Goal: Information Seeking & Learning: Find specific fact

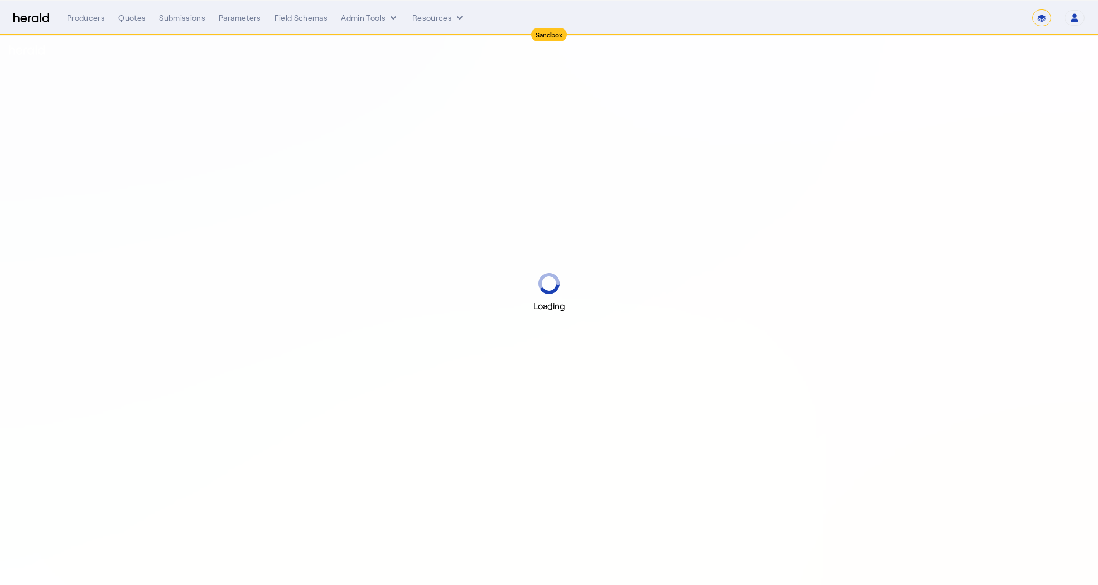
select select "*******"
click at [1041, 17] on select "**********" at bounding box center [1041, 17] width 19 height 17
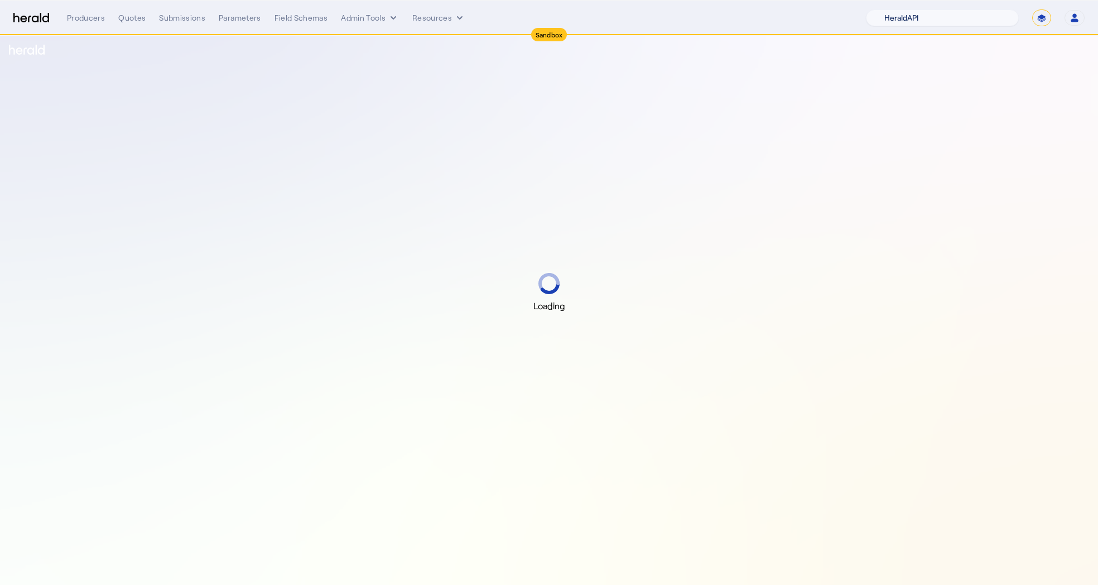
click at [959, 17] on select "1Fort Acrisure Acturis Affinity Advisors Affinity Risk Agentero AmWins Anzen Ao…" at bounding box center [942, 17] width 153 height 17
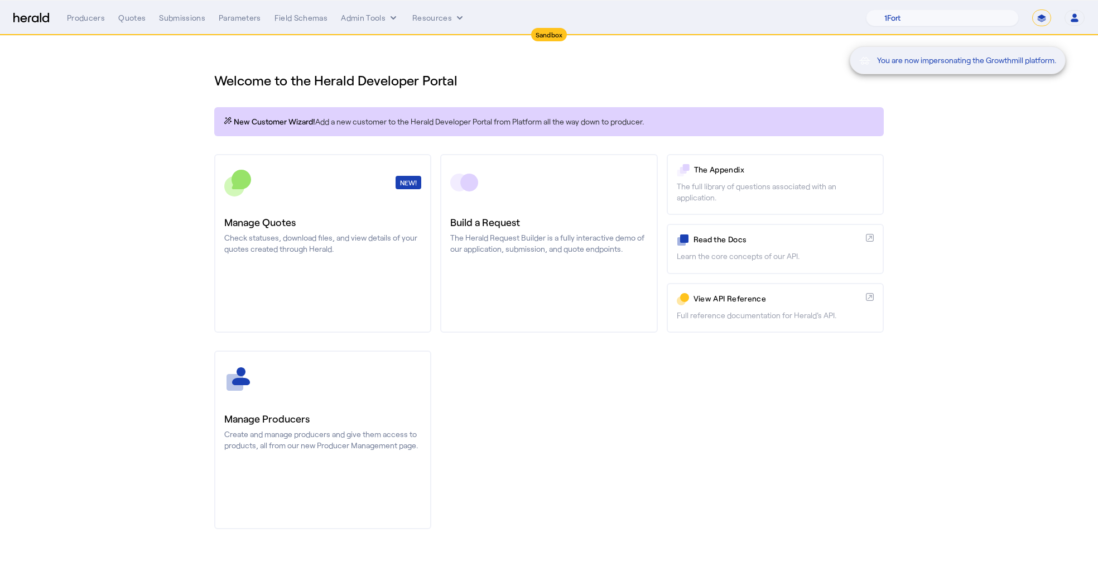
click at [179, 18] on div "You are now impersonating the Growthmill platform." at bounding box center [549, 292] width 1098 height 585
click at [181, 15] on div "Submissions" at bounding box center [182, 17] width 46 height 11
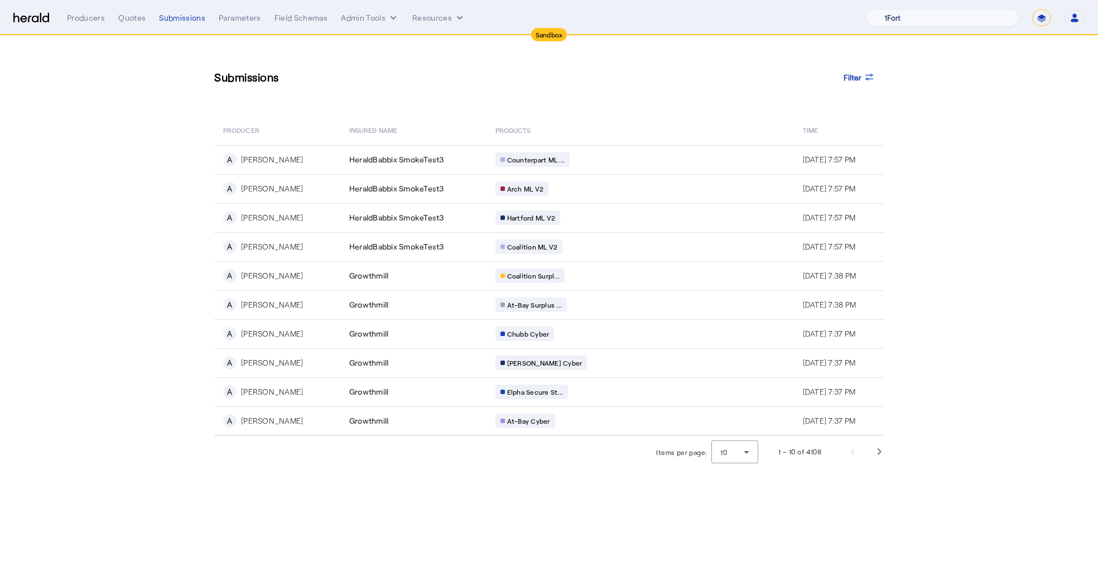
click at [977, 15] on select "1Fort Acrisure Acturis Affinity Advisors Affinity Risk Agentero AmWins Anzen Ao…" at bounding box center [942, 17] width 153 height 17
click at [877, 444] on span "Next page" at bounding box center [879, 451] width 27 height 27
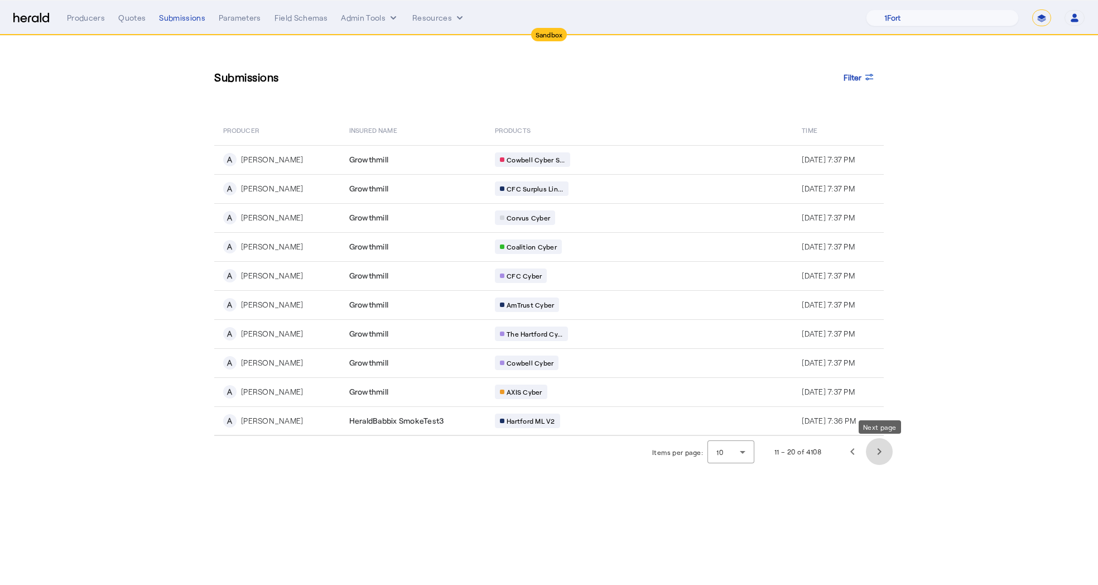
click at [886, 457] on span "Next page" at bounding box center [879, 451] width 27 height 27
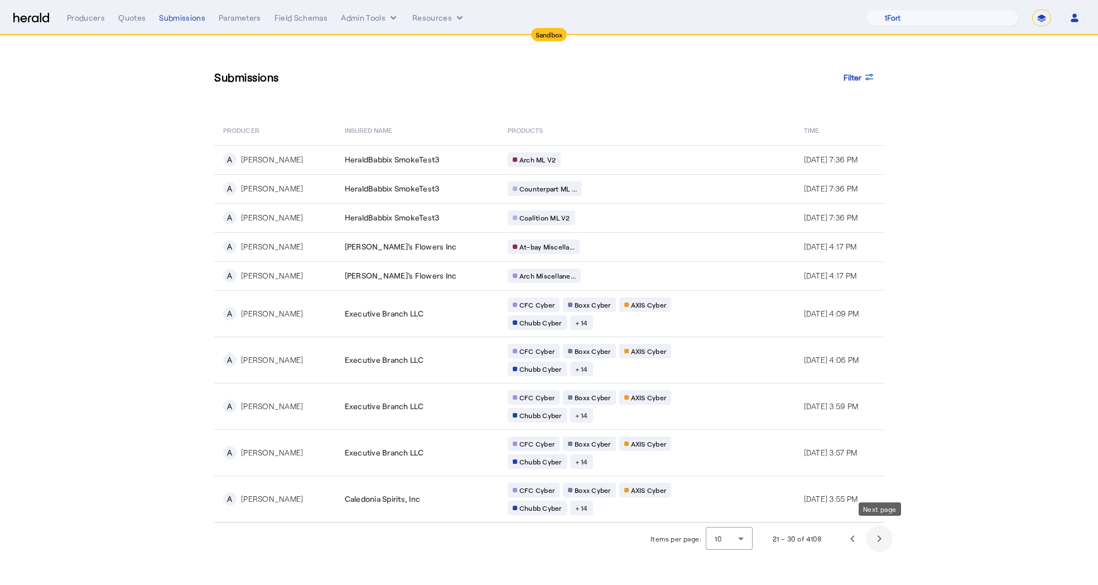
click at [880, 532] on span "Next page" at bounding box center [879, 538] width 27 height 27
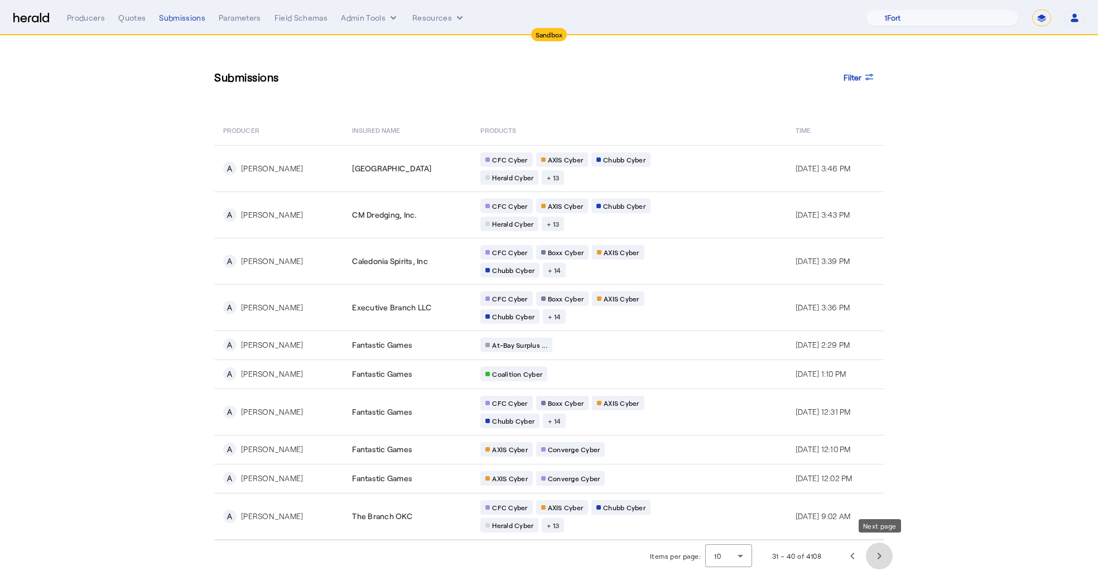
click at [876, 545] on span "Next page" at bounding box center [879, 555] width 27 height 27
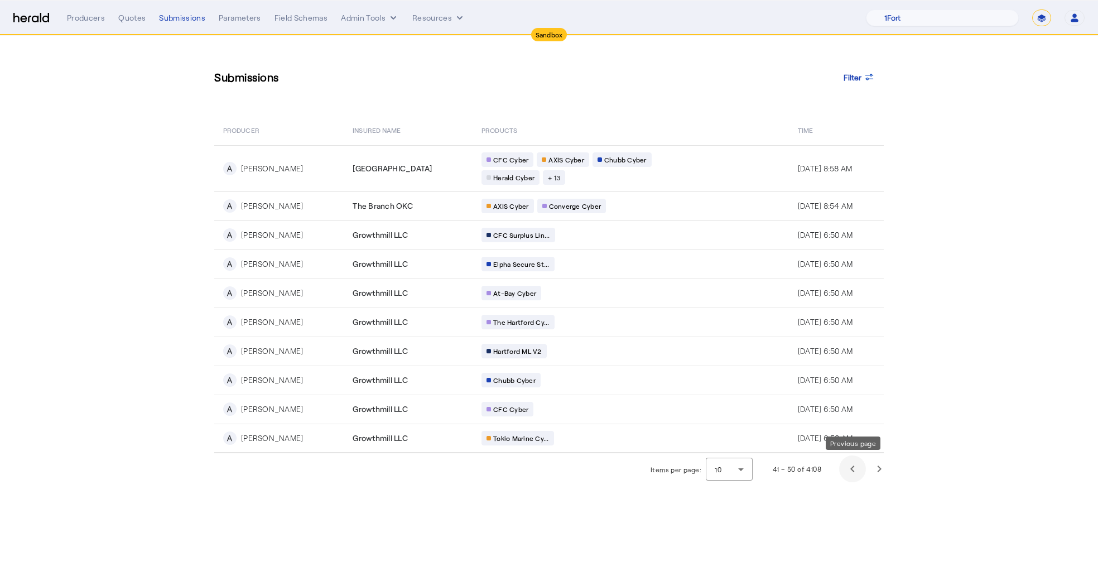
click at [849, 471] on span "Previous page" at bounding box center [852, 468] width 27 height 27
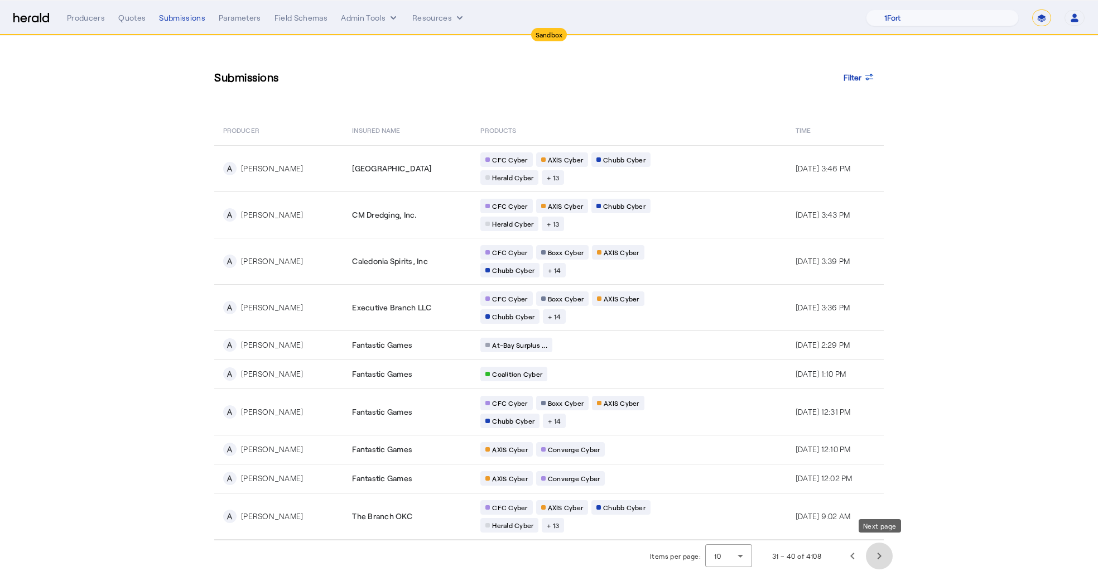
click at [883, 545] on span "Next page" at bounding box center [879, 555] width 27 height 27
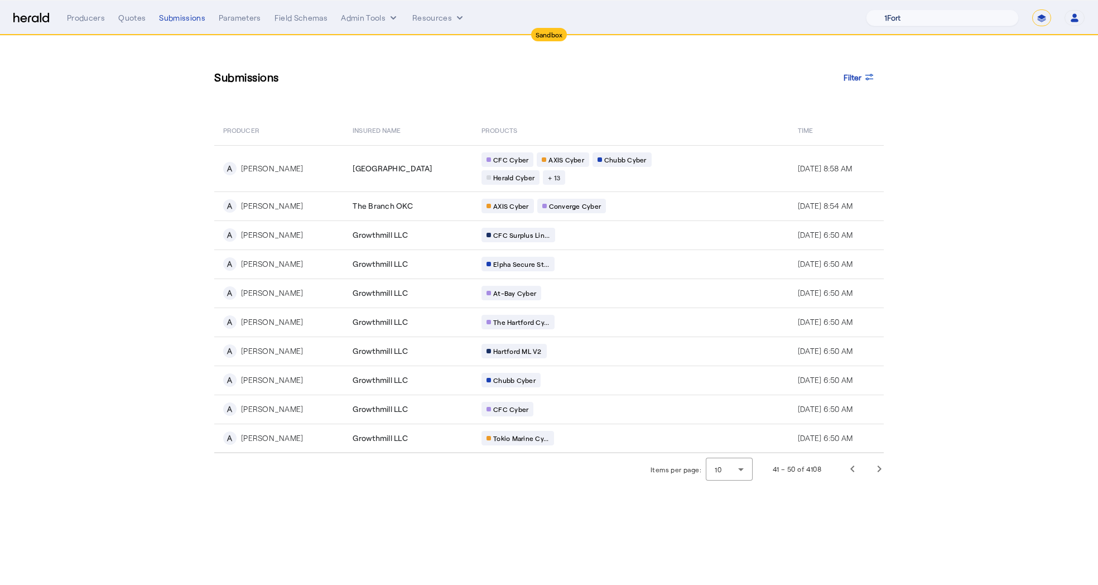
click at [970, 14] on select "1Fort Acrisure Acturis Affinity Advisors Affinity Risk Agentero AmWins Anzen Ao…" at bounding box center [942, 17] width 153 height 17
select select "pfm_het1_herald_envoy"
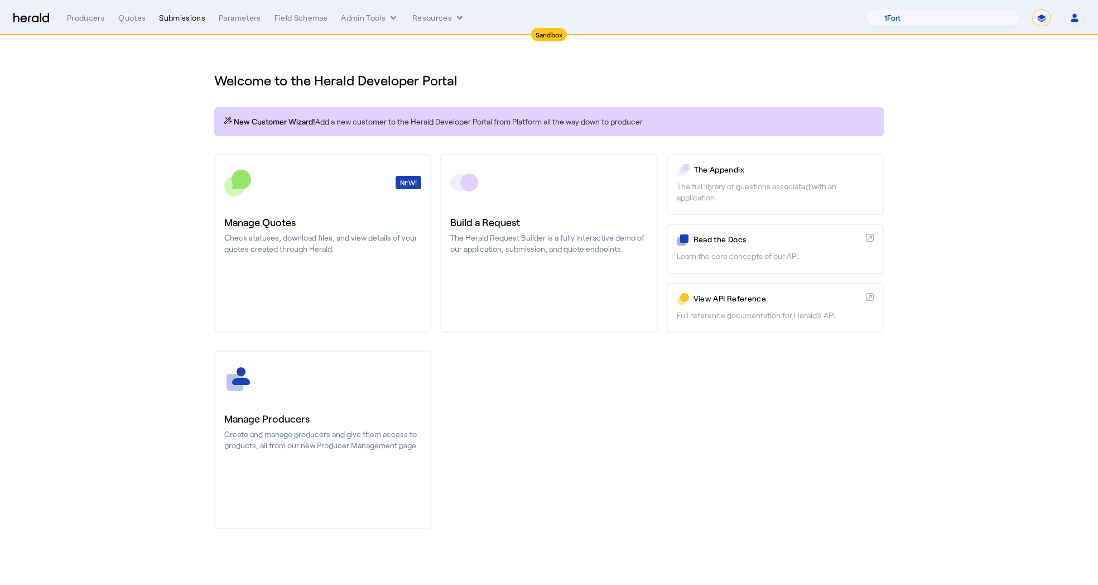
click at [170, 17] on div "Submissions" at bounding box center [182, 17] width 46 height 11
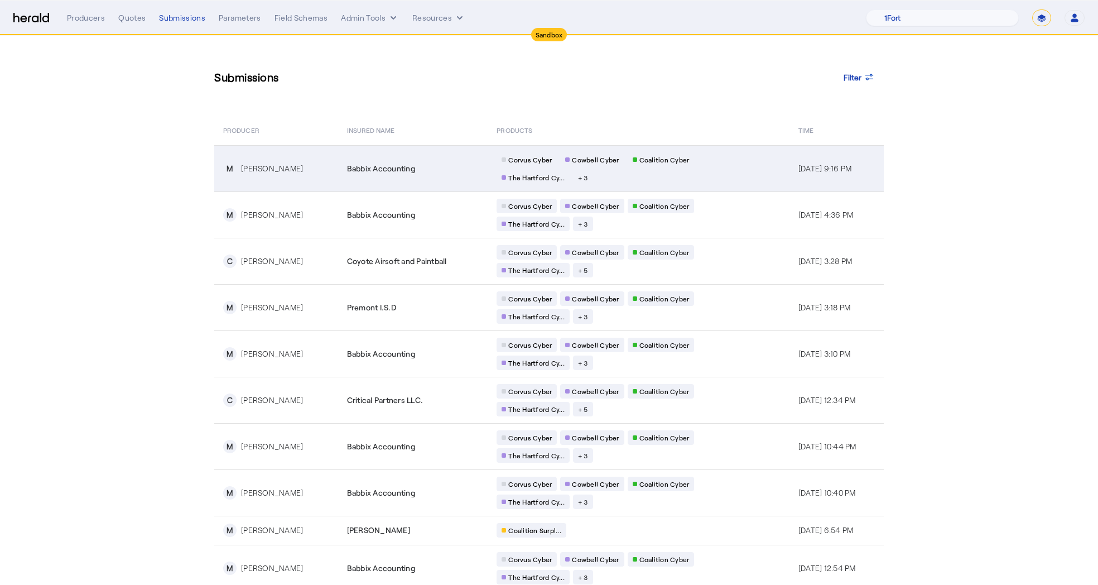
click at [328, 169] on td "M [PERSON_NAME]" at bounding box center [276, 168] width 124 height 46
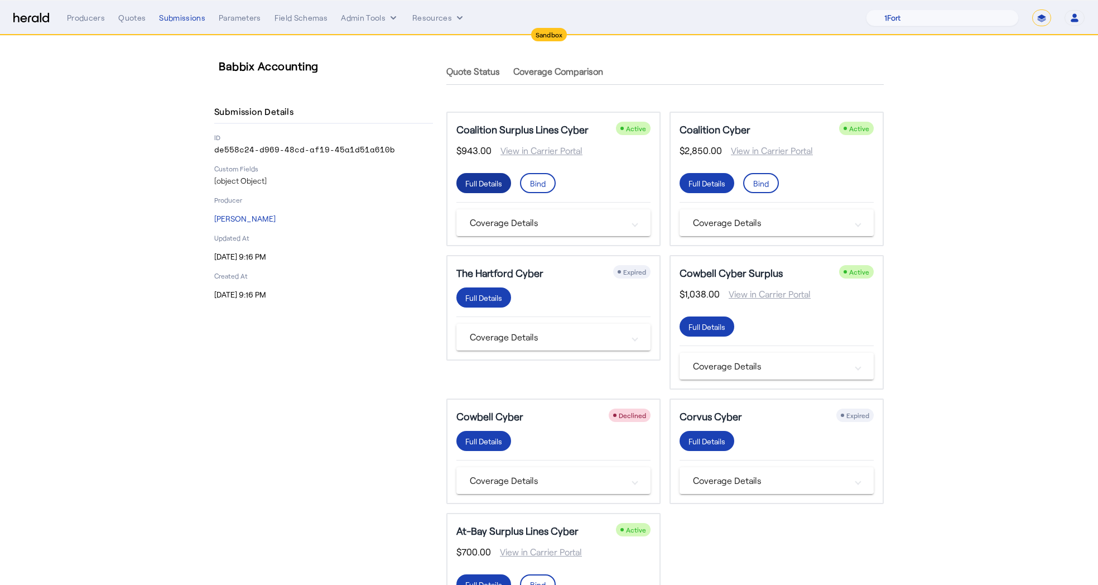
click at [487, 181] on div "Full Details" at bounding box center [483, 183] width 37 height 12
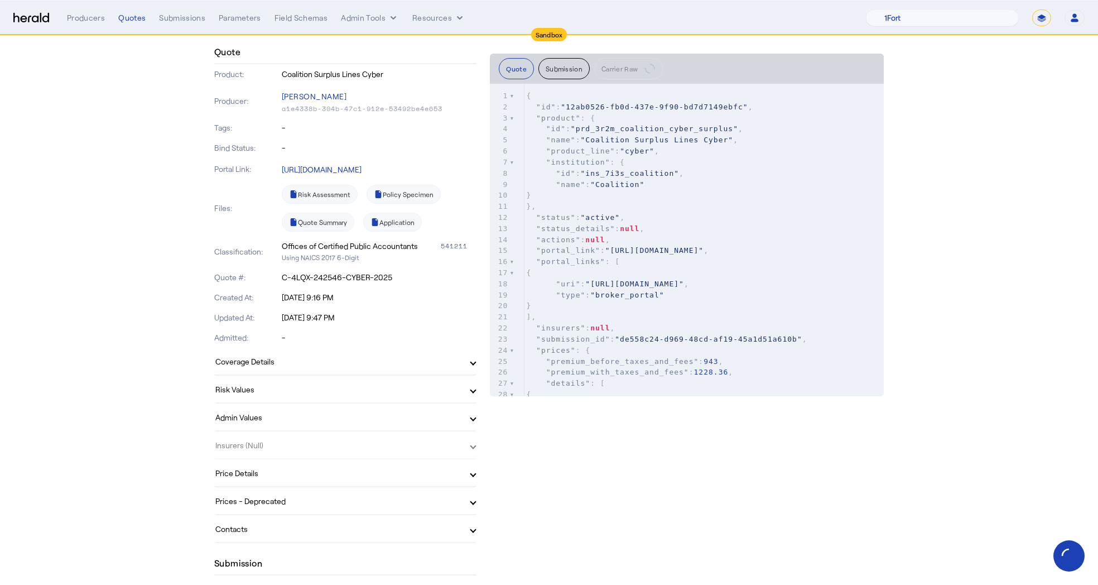
scroll to position [152, 0]
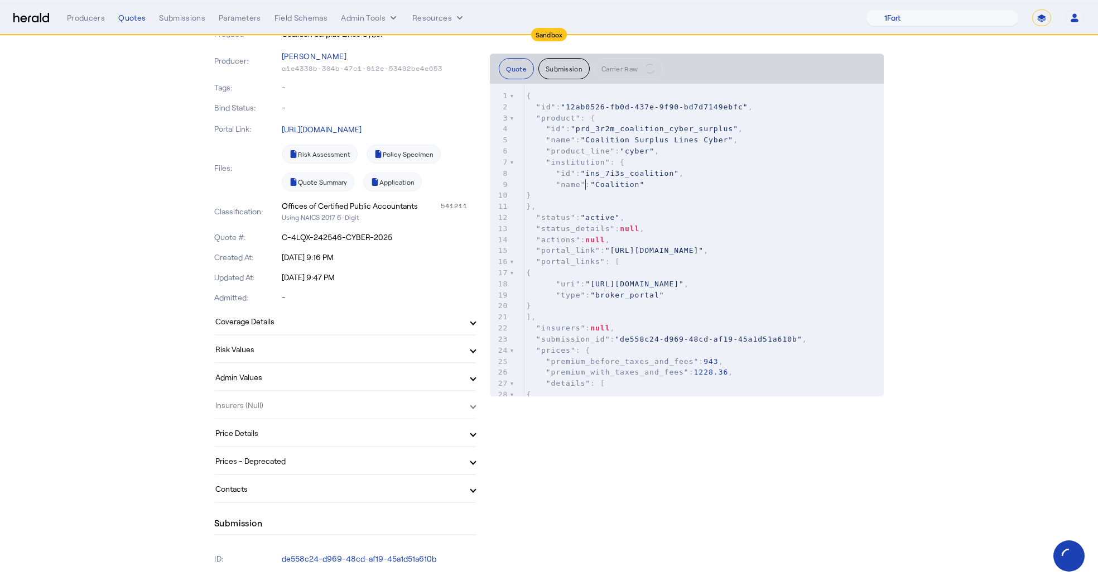
click at [577, 186] on span ""name" : "Coalition"" at bounding box center [585, 184] width 118 height 8
type input "******"
click at [560, 65] on button "Submission" at bounding box center [563, 68] width 51 height 21
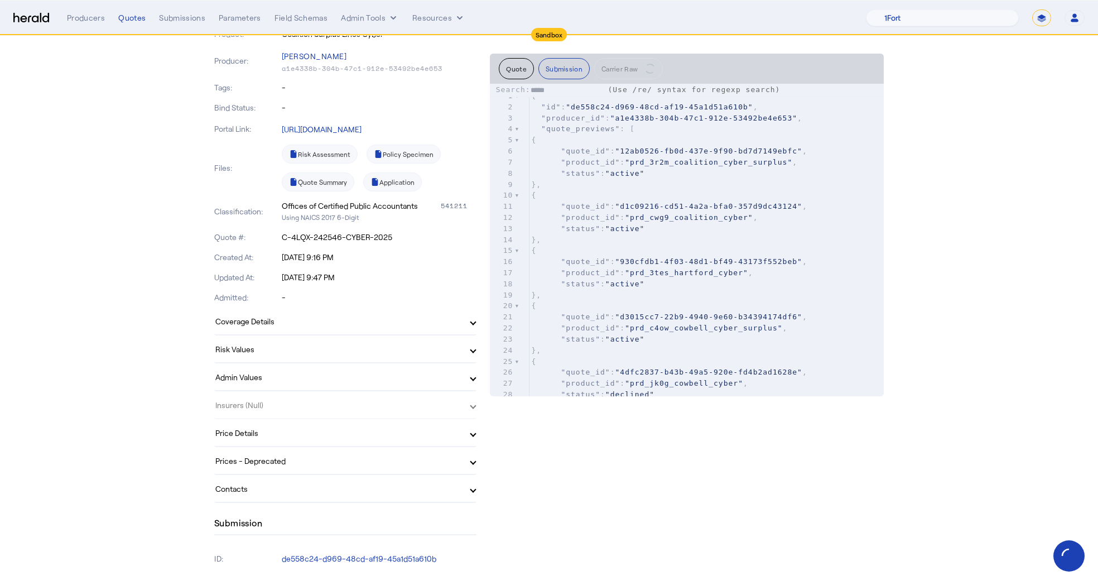
type input "******"
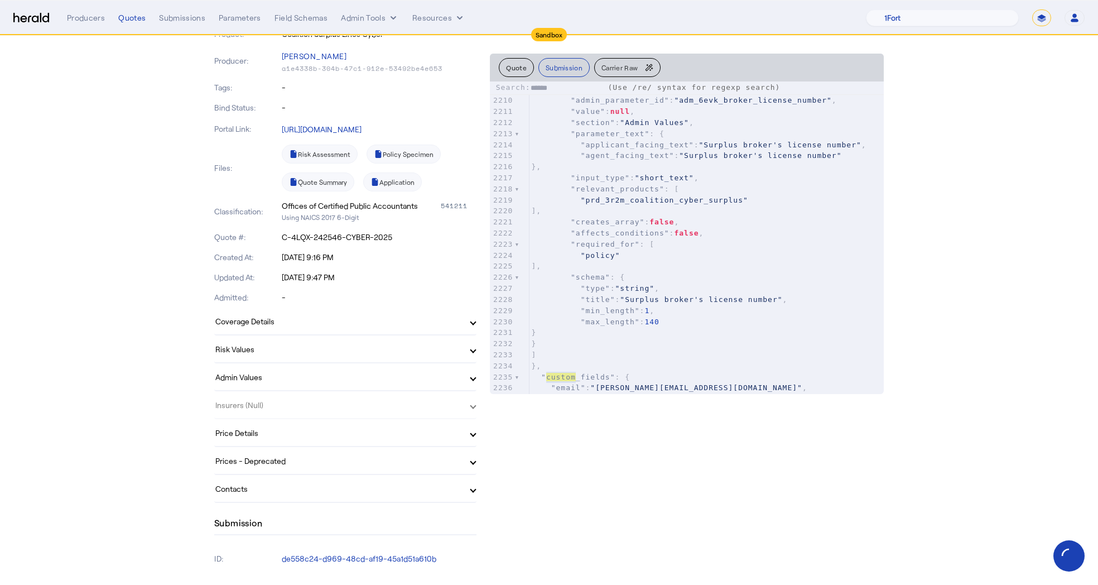
scroll to position [26230, 0]
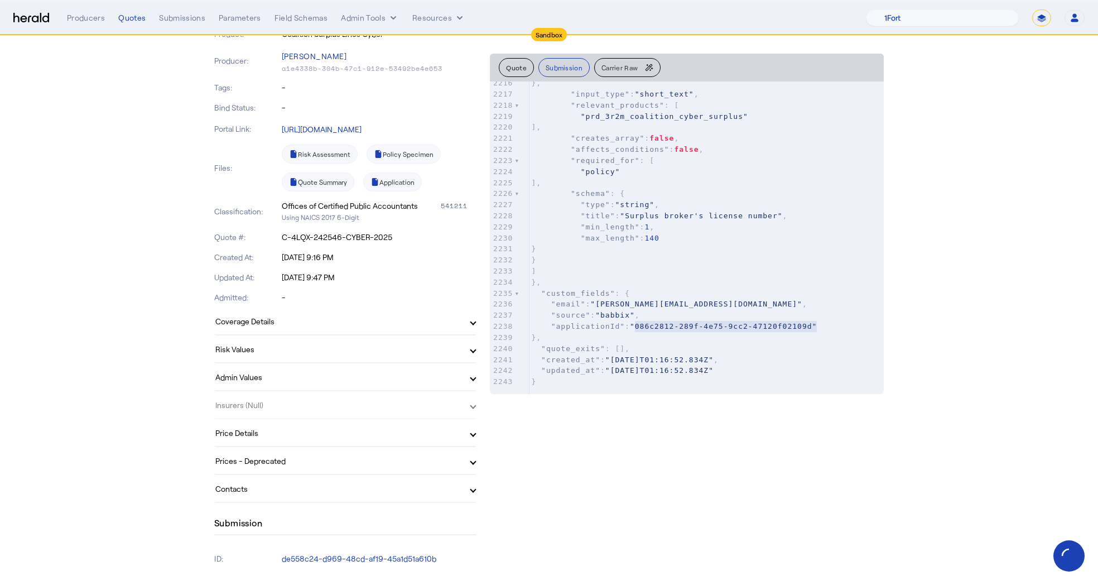
type textarea "**********"
drag, startPoint x: 817, startPoint y: 326, endPoint x: 639, endPoint y: 324, distance: 178.6
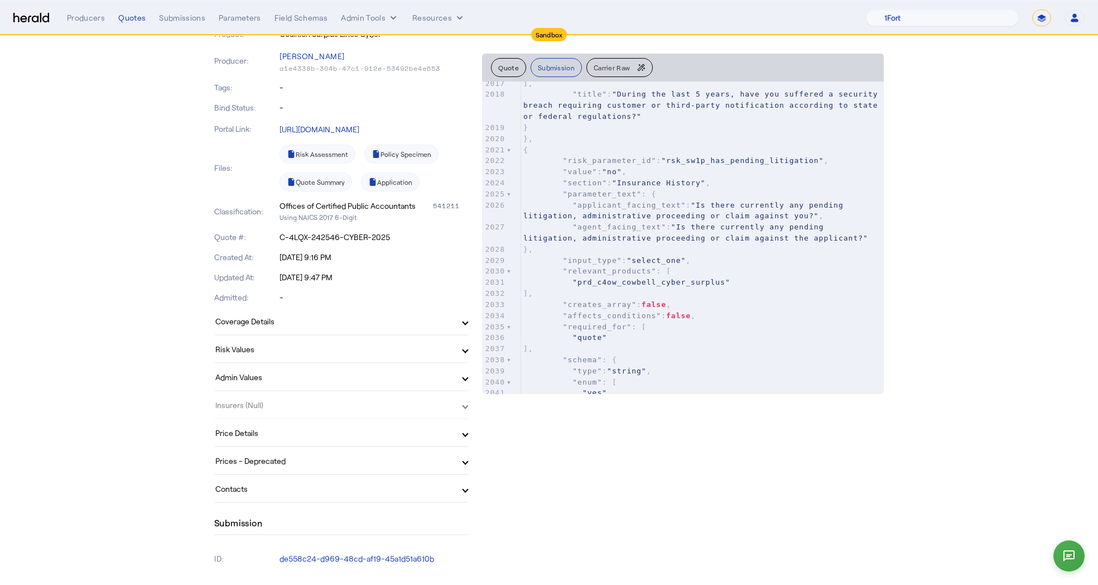
scroll to position [0, 0]
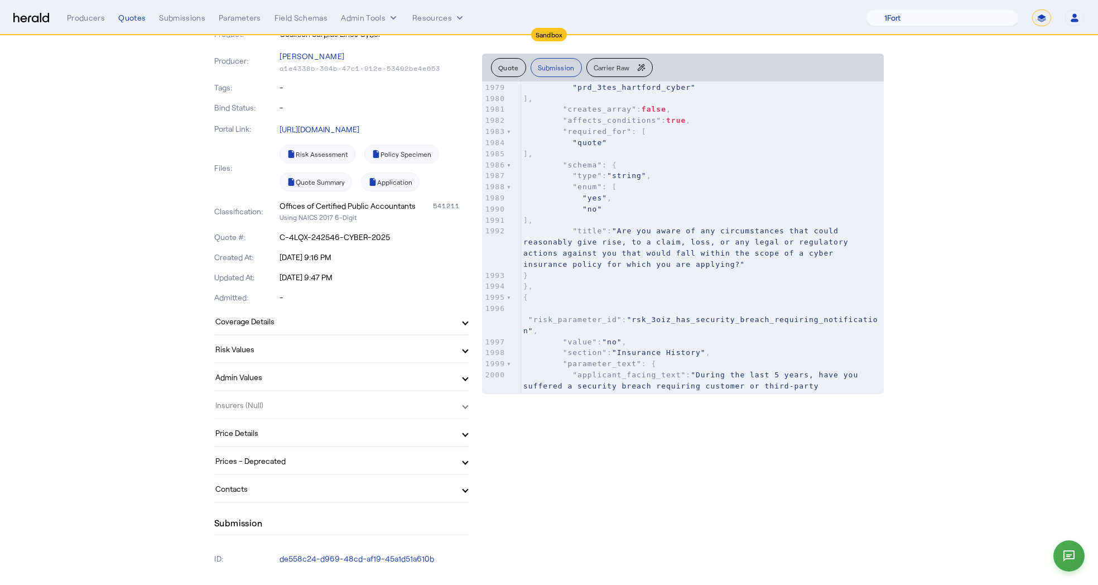
click at [718, 305] on pre ""risk_parameter_id" : "rsk_3oiz_has_security_breach_requiring_notification" ," at bounding box center [702, 319] width 363 height 33
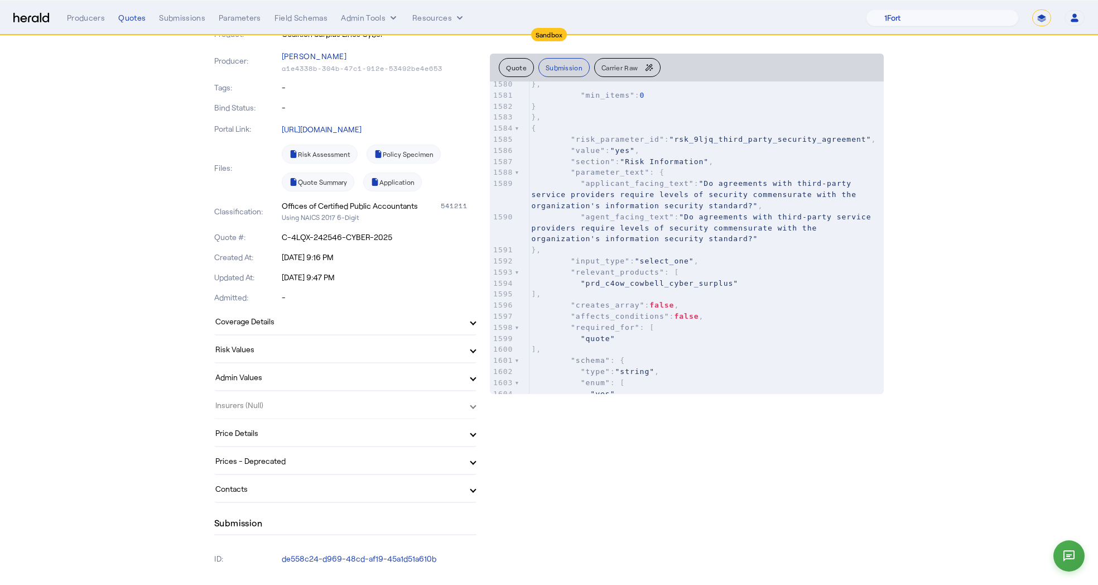
scroll to position [17500, 0]
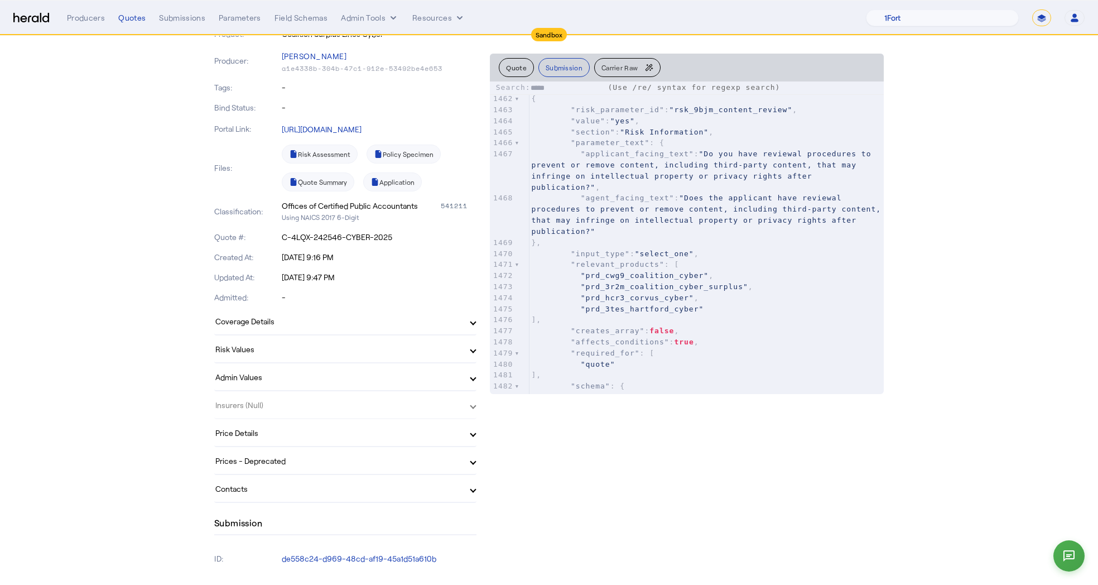
type input "******"
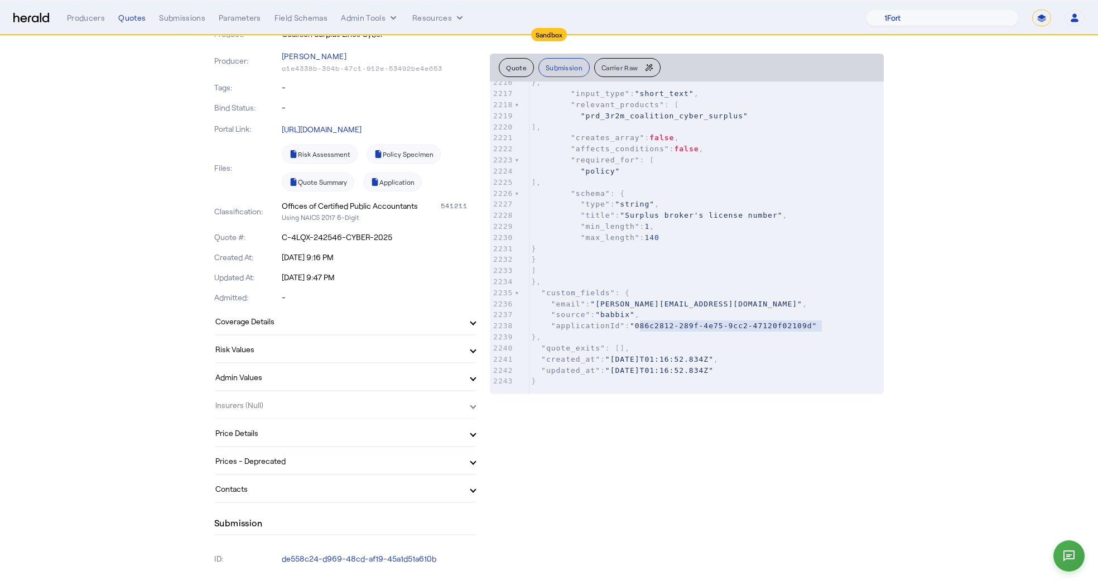
type textarea "**********"
drag, startPoint x: 639, startPoint y: 326, endPoint x: 807, endPoint y: 322, distance: 168.0
click at [82, 21] on div "Producers" at bounding box center [86, 17] width 38 height 11
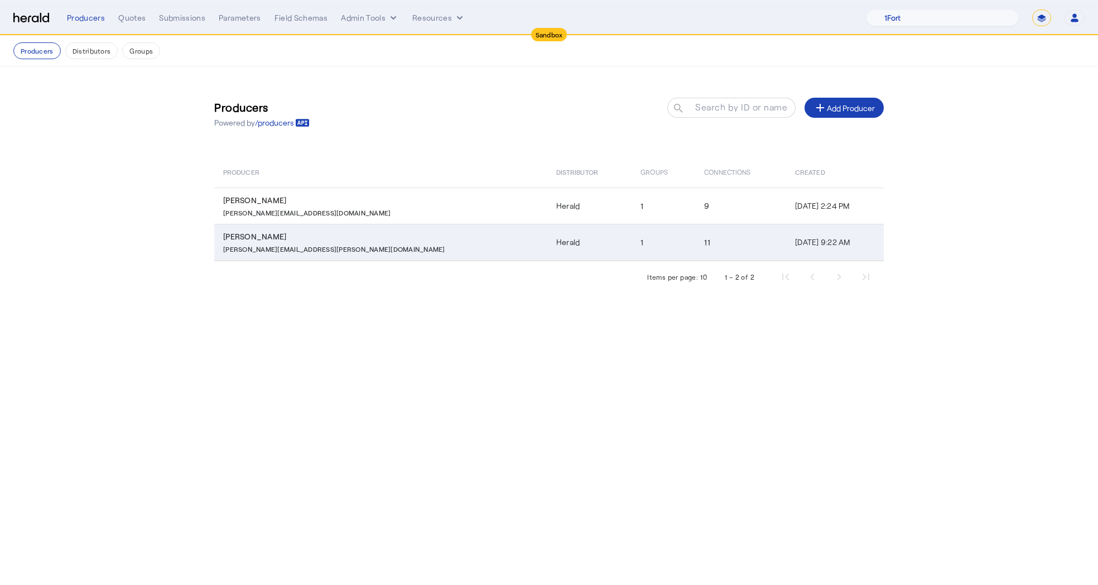
click at [243, 240] on div "[PERSON_NAME]" at bounding box center [383, 236] width 320 height 11
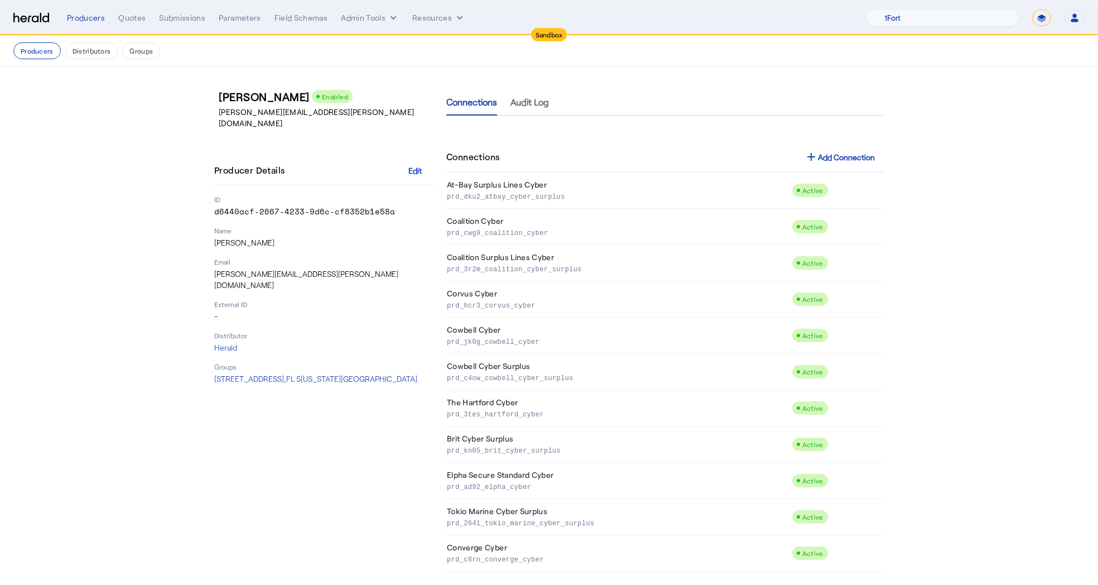
scroll to position [6, 0]
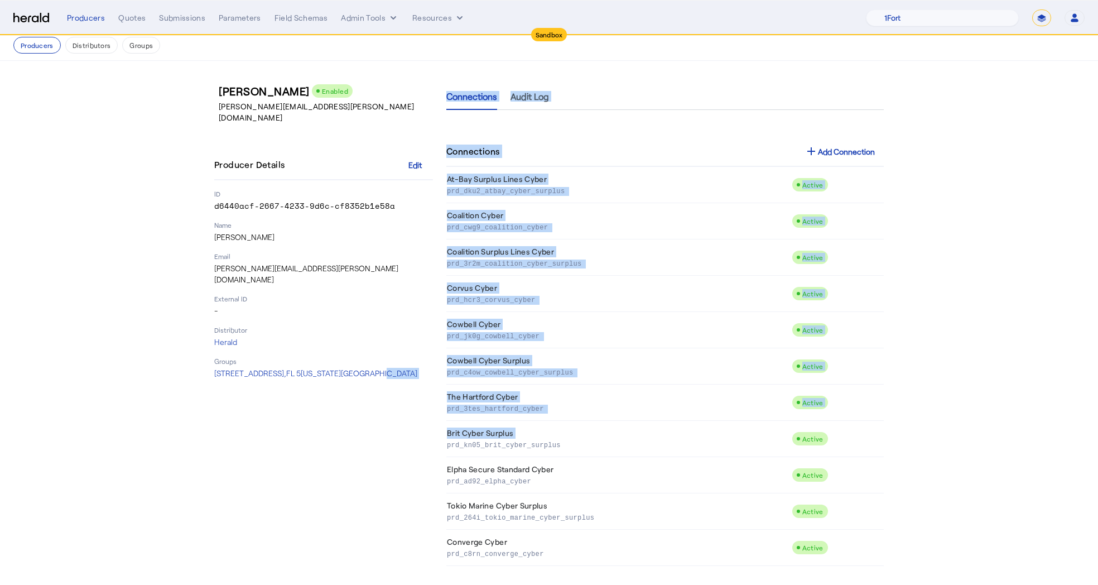
drag, startPoint x: 570, startPoint y: 437, endPoint x: 437, endPoint y: 449, distance: 133.3
click at [437, 450] on div "[PERSON_NAME] Enabled [PERSON_NAME][EMAIL_ADDRESS][PERSON_NAME][DOMAIN_NAME] Pr…" at bounding box center [549, 324] width 670 height 483
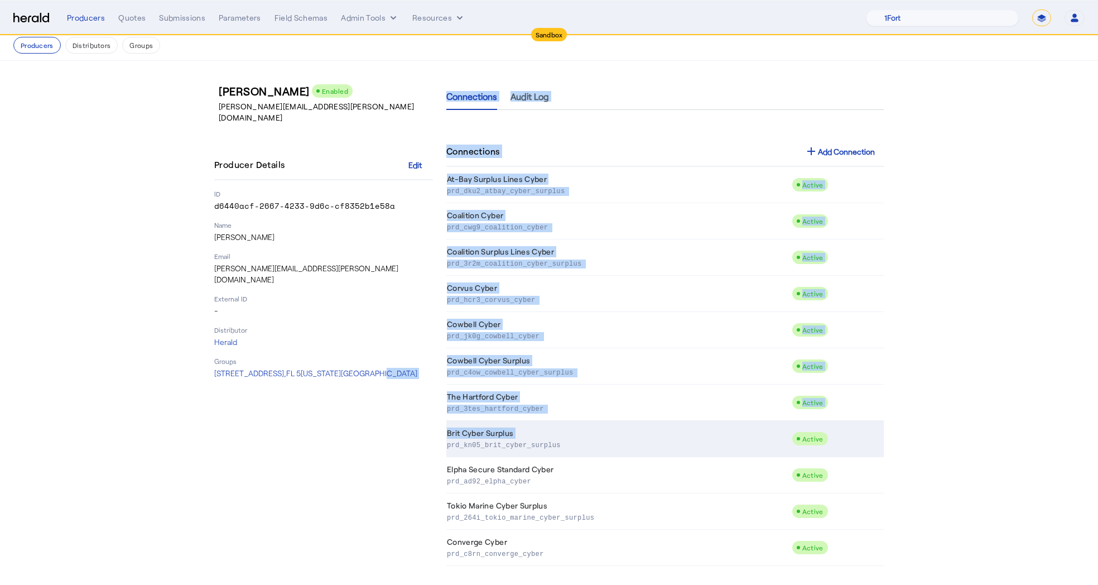
drag, startPoint x: 569, startPoint y: 442, endPoint x: 449, endPoint y: 441, distance: 120.0
click at [449, 441] on p "prd_kn05_brit_cyber_surplus" at bounding box center [617, 444] width 340 height 11
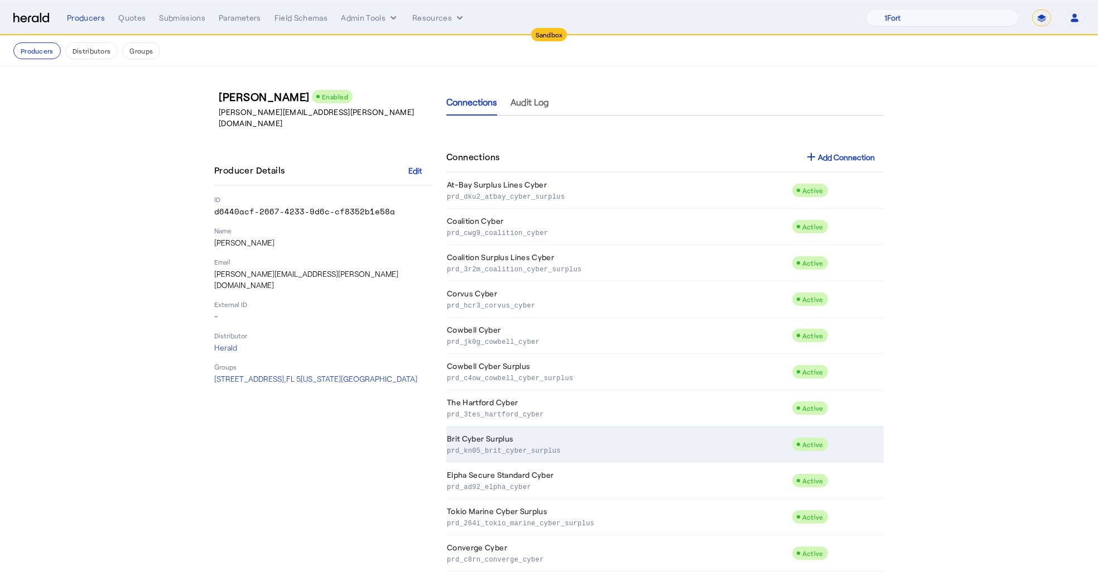
drag, startPoint x: 569, startPoint y: 451, endPoint x: 449, endPoint y: 451, distance: 119.4
click at [449, 451] on p "prd_kn05_brit_cyber_surplus" at bounding box center [617, 449] width 340 height 11
copy p "prd_kn05_brit_cyber_surplus"
drag, startPoint x: 447, startPoint y: 450, endPoint x: 562, endPoint y: 449, distance: 114.9
click at [562, 449] on p "prd_kn05_brit_cyber_surplus" at bounding box center [617, 449] width 340 height 11
